Goal: Information Seeking & Learning: Learn about a topic

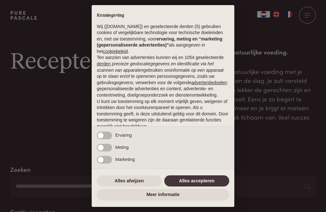
click at [194, 185] on button "Alles accepteren" at bounding box center [196, 180] width 65 height 11
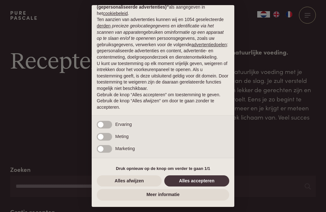
click at [201, 181] on button "Alles accepteren" at bounding box center [196, 180] width 65 height 11
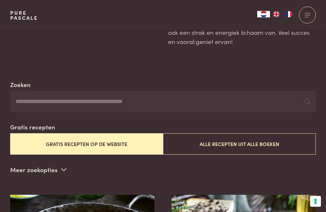
scroll to position [85, 0]
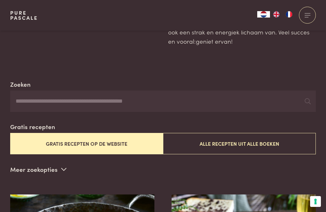
click at [219, 147] on button "Alle recepten uit alle boeken" at bounding box center [239, 143] width 153 height 21
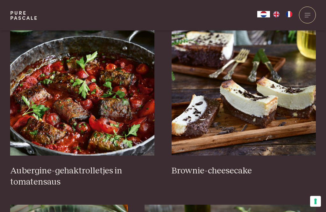
scroll to position [252, 0]
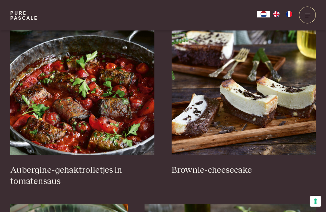
click at [34, 175] on h3 "Aubergine-gehaktrolletjes in tomatensaus" at bounding box center [82, 176] width 145 height 22
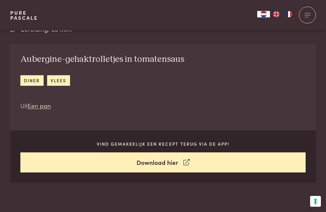
scroll to position [200, 0]
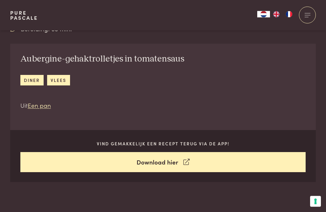
click at [159, 162] on link "Download hier" at bounding box center [163, 162] width 286 height 20
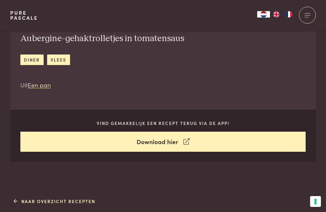
click at [57, 201] on link "Naar overzicht recepten" at bounding box center [55, 201] width 82 height 7
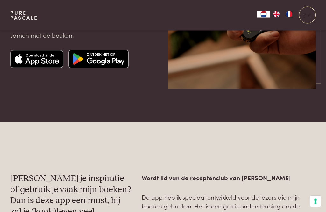
scroll to position [154, 0]
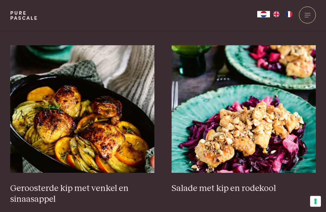
scroll to position [764, 0]
click at [83, 162] on img at bounding box center [82, 108] width 145 height 127
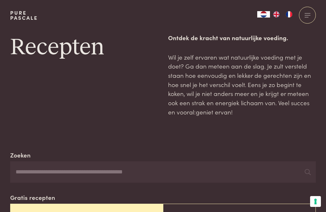
scroll to position [11, 0]
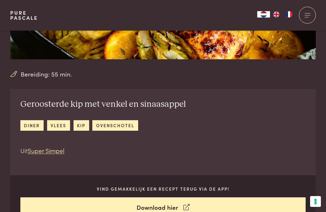
scroll to position [154, 0]
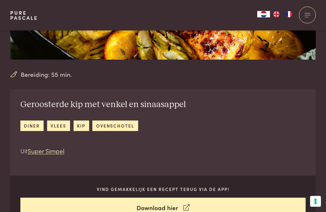
click at [155, 106] on h2 "Geroosterde kip met venkel en sinaasappel" at bounding box center [103, 104] width 166 height 11
click at [167, 212] on link "Download hier" at bounding box center [163, 208] width 286 height 20
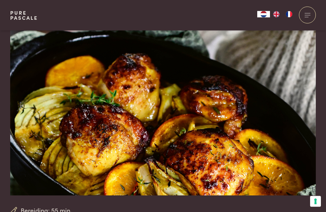
scroll to position [0, 0]
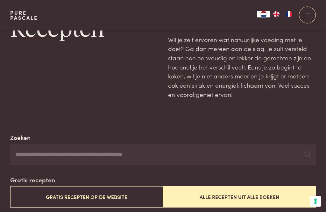
scroll to position [32, 0]
click at [33, 155] on input "Zoeken" at bounding box center [163, 155] width 306 height 22
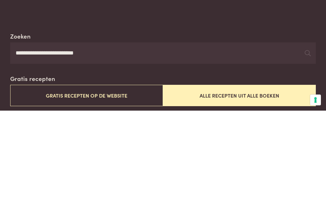
type input "**********"
click at [307, 150] on div at bounding box center [308, 155] width 6 height 10
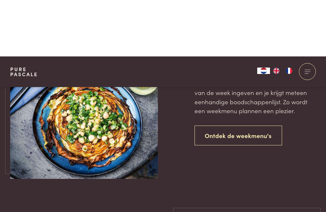
scroll to position [403, 0]
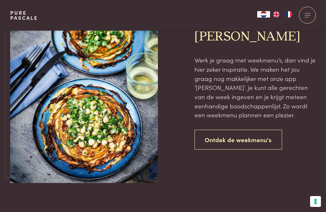
click at [241, 138] on link "Ontdek de weekmenu's" at bounding box center [239, 140] width 88 height 20
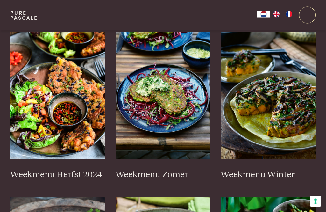
scroll to position [173, 0]
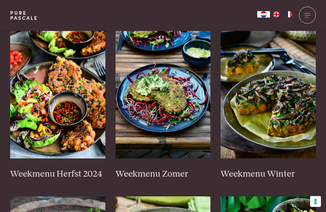
click at [69, 138] on img at bounding box center [57, 94] width 95 height 127
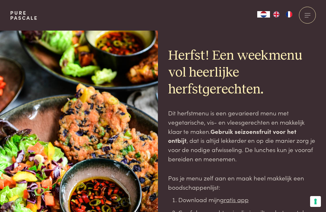
click at [57, 191] on div at bounding box center [84, 164] width 148 height 267
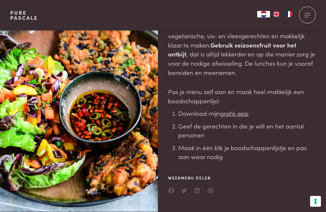
scroll to position [86, 0]
click at [237, 116] on u "gratis app" at bounding box center [234, 113] width 29 height 9
click at [234, 115] on u "gratis app" at bounding box center [234, 113] width 29 height 9
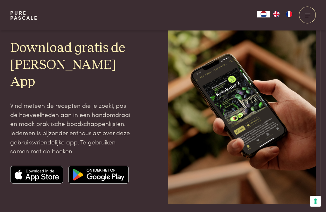
scroll to position [53, 0]
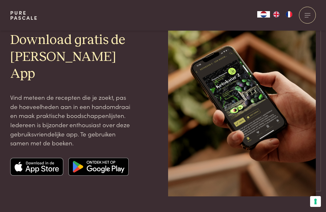
click at [46, 166] on img at bounding box center [37, 167] width 54 height 18
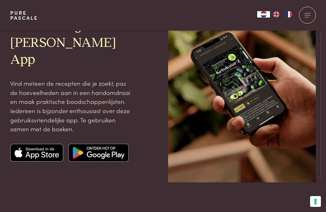
scroll to position [83, 0]
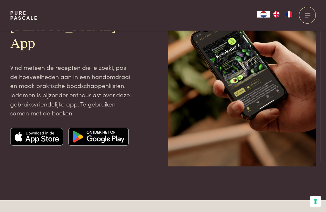
click at [43, 138] on img at bounding box center [37, 137] width 54 height 18
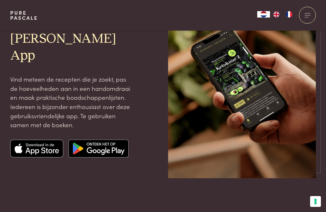
scroll to position [0, 0]
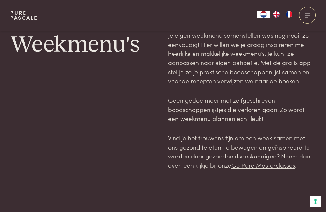
scroll to position [193, 0]
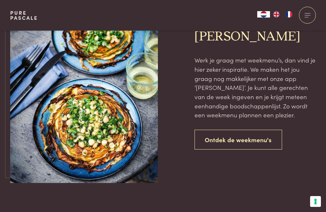
scroll to position [154, 0]
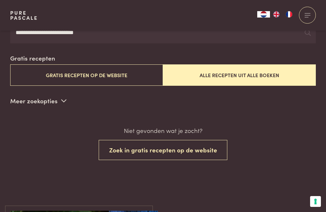
click at [154, 151] on button "Zoek in gratis recepten op de website" at bounding box center [163, 150] width 129 height 20
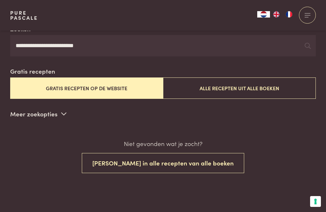
scroll to position [139, 0]
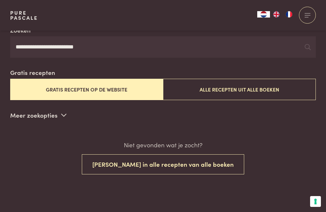
click at [112, 44] on input "**********" at bounding box center [163, 47] width 306 height 22
type input "*****"
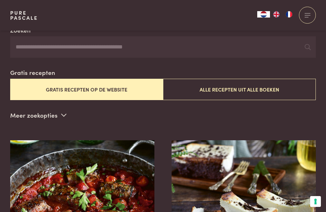
scroll to position [139, 0]
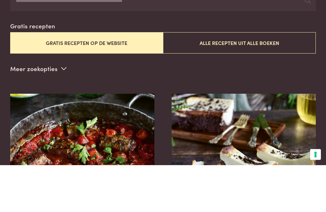
click at [90, 79] on button "Gratis recepten op de website" at bounding box center [86, 89] width 153 height 21
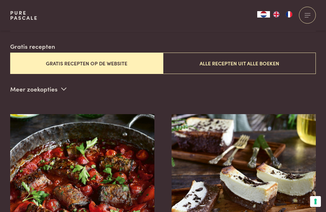
scroll to position [163, 0]
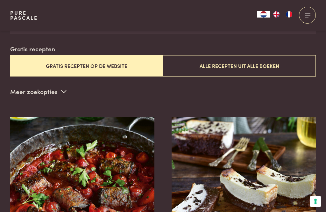
click at [78, 64] on button "Gratis recepten op de website" at bounding box center [86, 65] width 153 height 21
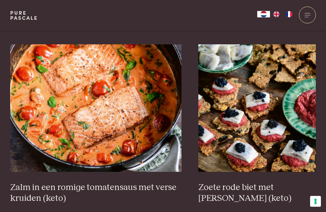
scroll to position [1117, 0]
click at [71, 128] on img at bounding box center [95, 107] width 171 height 127
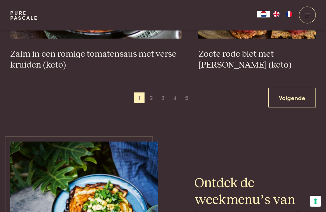
scroll to position [1251, 0]
click at [299, 102] on link "Volgende" at bounding box center [292, 98] width 47 height 20
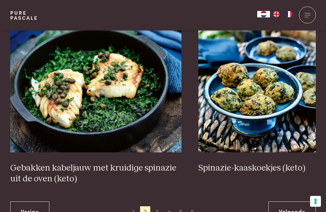
scroll to position [1115, 0]
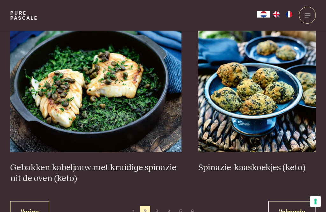
click at [282, 212] on link "Volgende" at bounding box center [292, 211] width 47 height 20
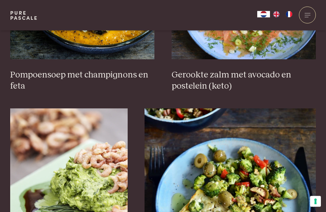
scroll to position [907, 0]
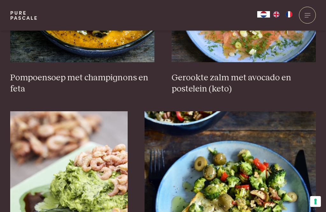
click at [103, 186] on img at bounding box center [69, 174] width 118 height 127
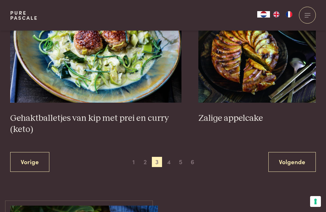
scroll to position [1222, 0]
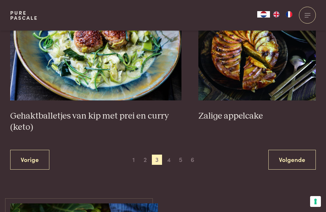
click at [287, 167] on link "Volgende" at bounding box center [292, 160] width 47 height 20
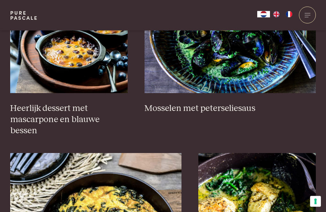
scroll to position [490, 0]
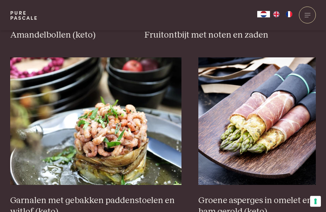
scroll to position [1094, 0]
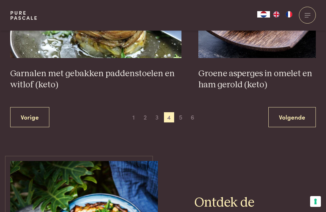
click at [295, 118] on link "Volgende" at bounding box center [292, 117] width 47 height 20
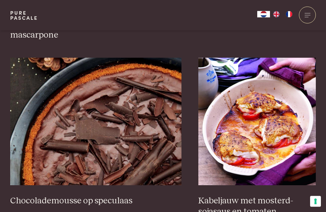
scroll to position [1104, 0]
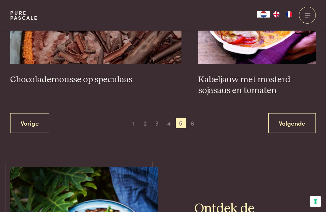
click at [292, 125] on link "Volgende" at bounding box center [292, 123] width 47 height 20
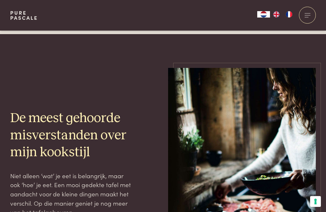
scroll to position [1138, 0]
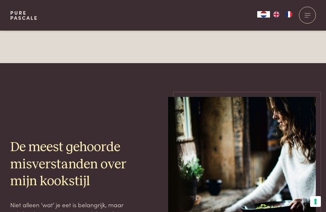
scroll to position [1154, 0]
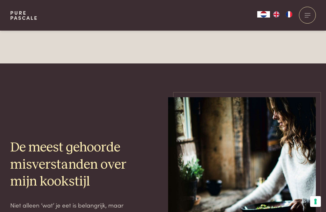
scroll to position [910, 0]
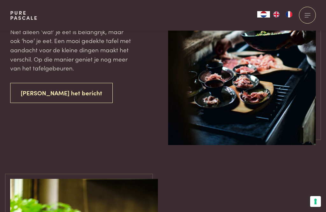
scroll to position [570, 0]
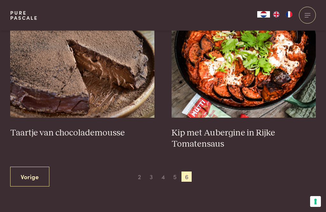
scroll to position [288, 0]
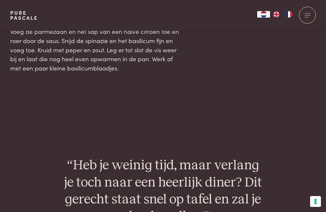
scroll to position [776, 0]
